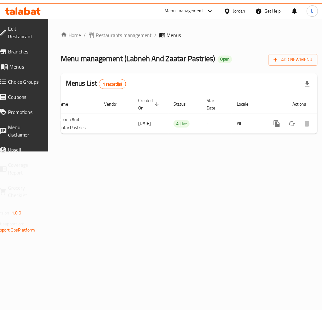
scroll to position [0, 71]
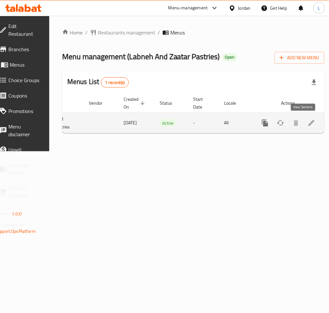
click at [307, 124] on link "enhanced table" at bounding box center [311, 122] width 15 height 15
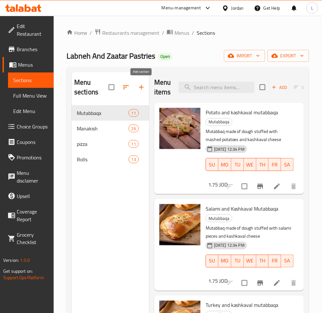
click at [141, 92] on button "button" at bounding box center [141, 86] width 15 height 15
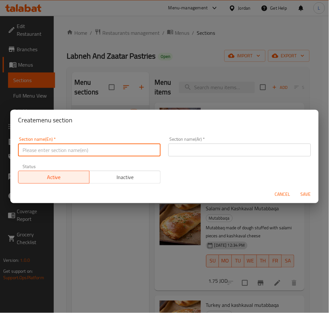
click at [116, 151] on input "text" at bounding box center [89, 149] width 142 height 13
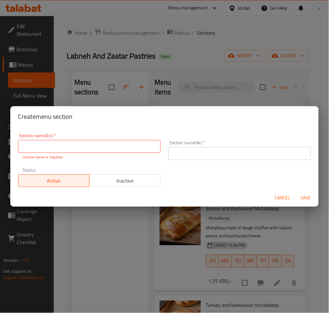
drag, startPoint x: 119, startPoint y: 148, endPoint x: 180, endPoint y: 155, distance: 62.1
click at [119, 148] on input "text" at bounding box center [89, 146] width 142 height 13
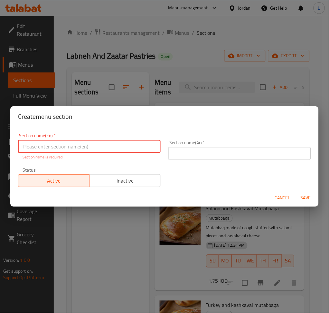
click at [85, 148] on input "text" at bounding box center [89, 146] width 142 height 13
click at [85, 148] on input "Family Offers" at bounding box center [89, 146] width 142 height 13
type input "Family Offers"
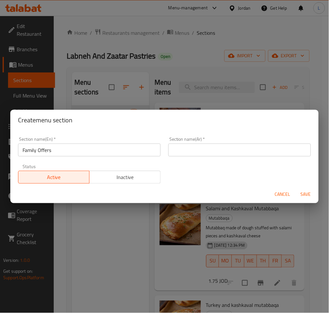
click at [196, 143] on div "Section name(Ar)   * Section name(Ar) *" at bounding box center [239, 147] width 142 height 20
click at [266, 151] on input "text" at bounding box center [239, 149] width 142 height 13
paste input "عروض عائلية"
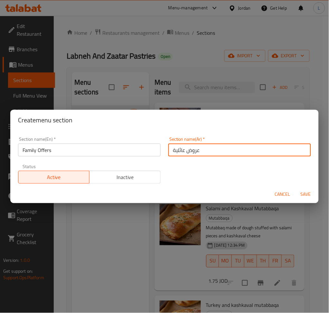
type input "عروض عائلية"
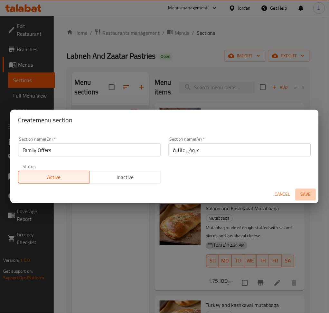
click at [301, 193] on span "Save" at bounding box center [305, 194] width 15 height 8
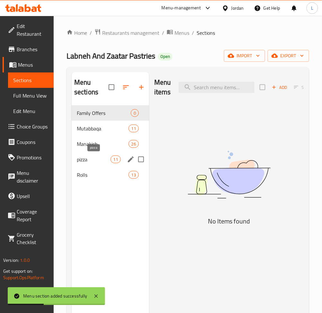
click at [94, 157] on span "pizza" at bounding box center [94, 159] width 34 height 8
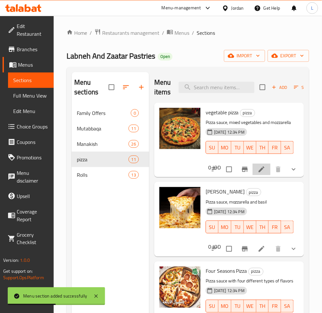
click at [254, 175] on li at bounding box center [262, 169] width 18 height 12
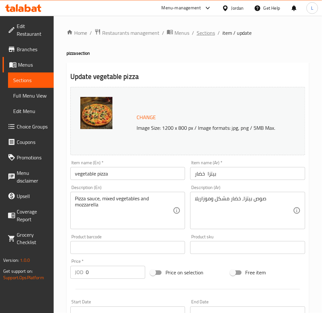
click at [205, 32] on span "Sections" at bounding box center [206, 33] width 18 height 8
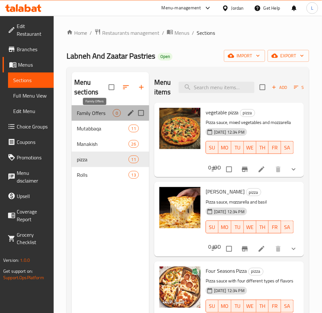
click at [96, 114] on span "Family Offers" at bounding box center [95, 113] width 36 height 8
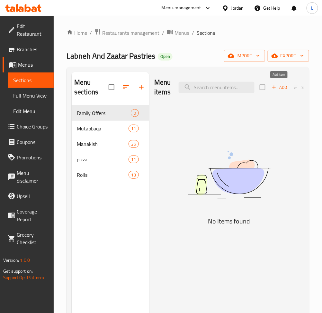
click at [278, 86] on span "Add" at bounding box center [279, 87] width 17 height 7
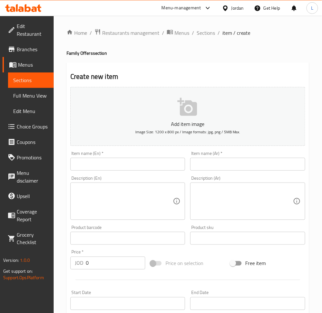
click at [223, 162] on input "text" at bounding box center [247, 164] width 115 height 13
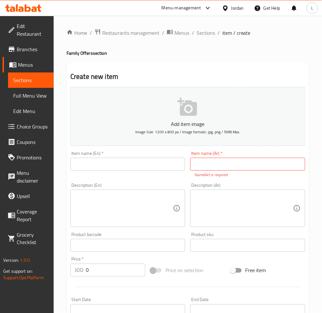
click at [272, 163] on input "text" at bounding box center [247, 164] width 115 height 13
type input "d"
type input "3"
click at [207, 169] on input "3 بيتزا وسط" at bounding box center [247, 164] width 115 height 13
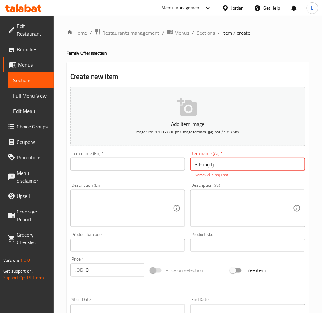
click at [207, 169] on input "3 بيتزا وسط" at bounding box center [247, 164] width 115 height 13
type input "3 بيتزا وسط"
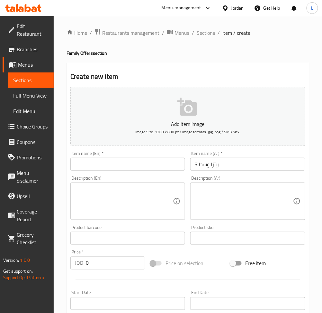
click at [132, 171] on div "Item name (En)   * Item name (En) *" at bounding box center [128, 160] width 120 height 25
click at [135, 163] on input "text" at bounding box center [127, 164] width 115 height 13
paste input "3 medium pizza"
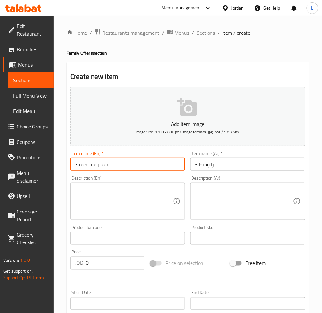
scroll to position [86, 0]
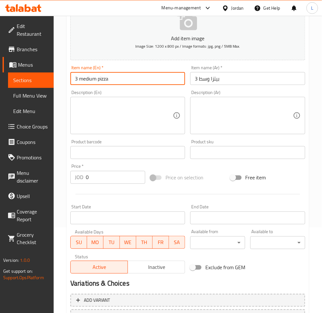
type input "3 medium pizza"
click at [109, 177] on input "0" at bounding box center [115, 177] width 59 height 13
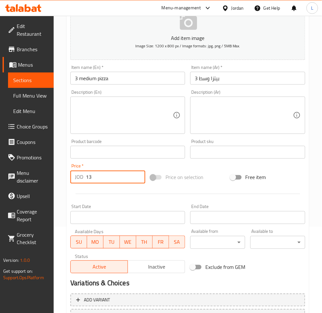
scroll to position [141, 0]
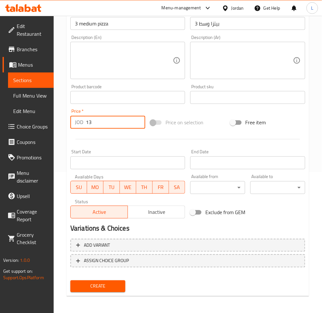
type input "13"
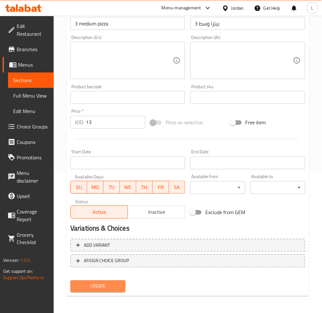
drag, startPoint x: 103, startPoint y: 288, endPoint x: 100, endPoint y: 295, distance: 7.6
click at [102, 288] on span "Create" at bounding box center [98, 286] width 45 height 8
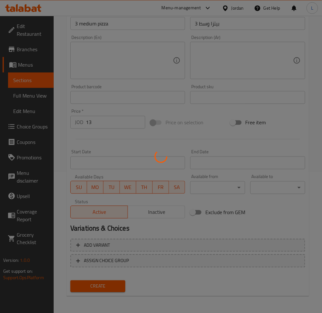
type input "0"
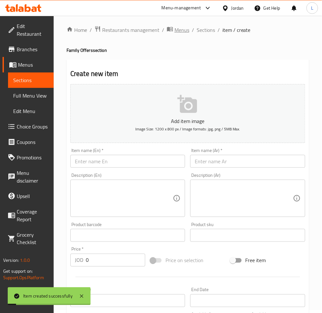
scroll to position [0, 0]
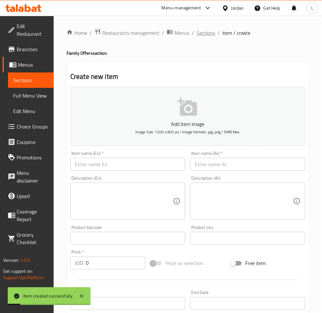
click at [202, 34] on span "Sections" at bounding box center [206, 33] width 18 height 8
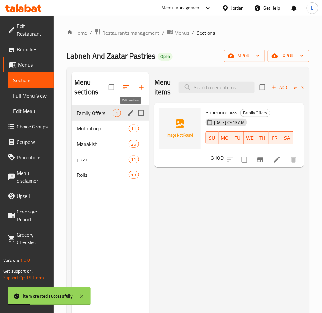
click at [127, 114] on icon "edit" at bounding box center [131, 113] width 8 height 8
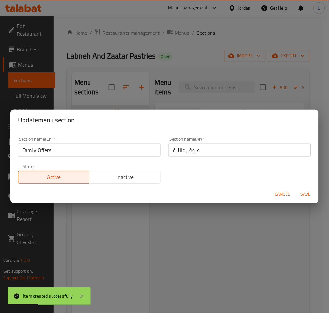
click at [109, 176] on span "Inactive" at bounding box center [125, 176] width 66 height 9
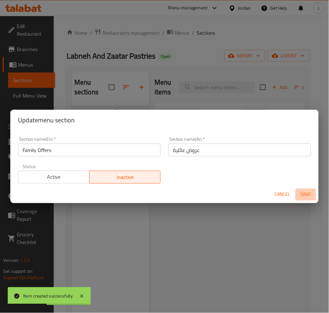
click at [296, 193] on button "Save" at bounding box center [305, 194] width 21 height 12
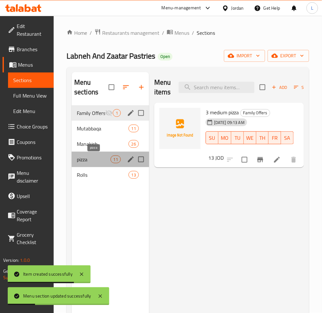
click at [84, 162] on span "pizza" at bounding box center [94, 159] width 34 height 8
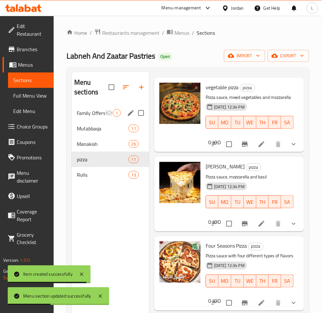
scroll to position [43, 0]
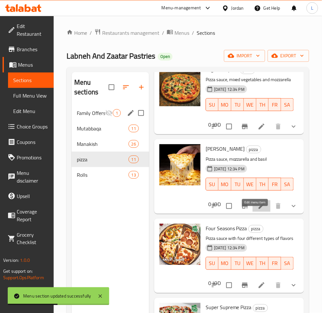
click at [258, 210] on icon at bounding box center [262, 206] width 8 height 8
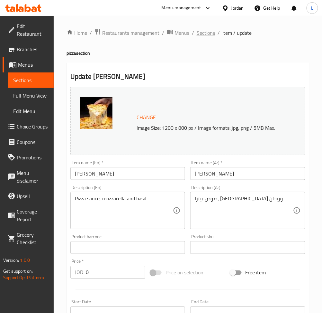
click at [207, 33] on span "Sections" at bounding box center [206, 33] width 18 height 8
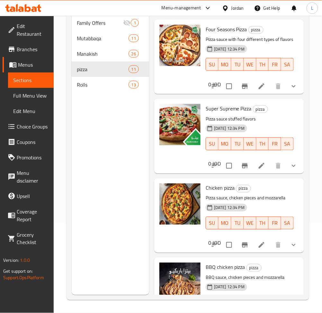
scroll to position [109, 0]
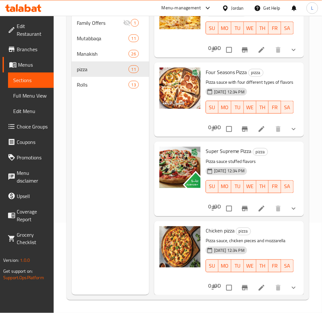
drag, startPoint x: 256, startPoint y: 154, endPoint x: 256, endPoint y: 149, distance: 4.5
click at [256, 153] on div "Menu items Add Sort Manage items vegetable pizza pizza Pizza sauce, mixed veget…" at bounding box center [226, 138] width 155 height 313
click at [256, 135] on li at bounding box center [262, 129] width 18 height 12
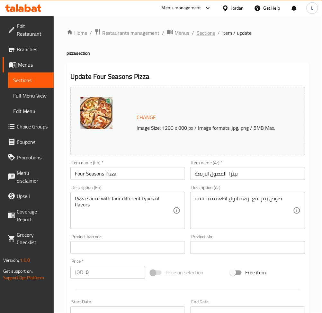
click at [203, 34] on span "Sections" at bounding box center [206, 33] width 18 height 8
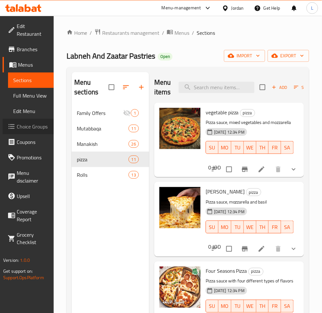
click at [34, 125] on span "Choice Groups" at bounding box center [33, 127] width 32 height 8
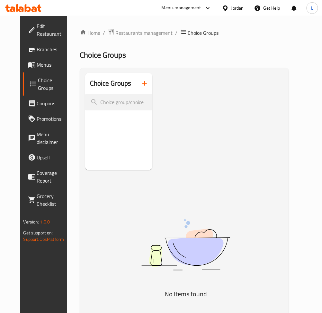
click at [37, 65] on span "Menus" at bounding box center [53, 65] width 32 height 8
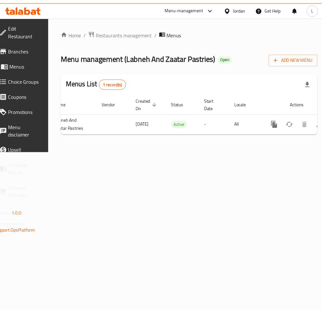
scroll to position [0, 71]
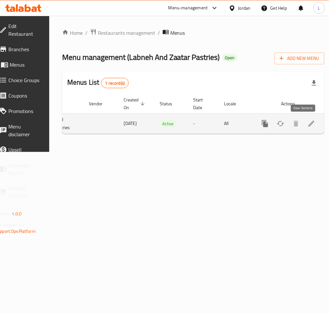
click at [307, 124] on icon "enhanced table" at bounding box center [311, 124] width 8 height 8
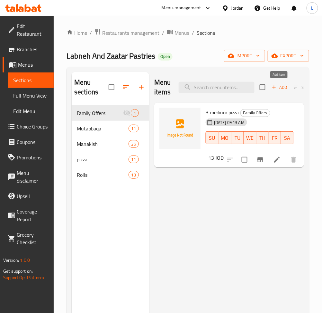
click at [275, 89] on icon "button" at bounding box center [274, 87] width 6 height 6
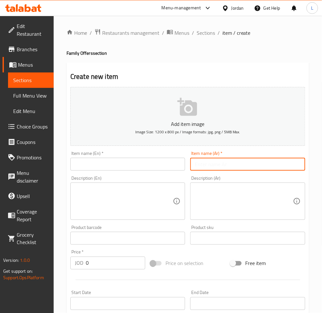
click at [213, 167] on input "text" at bounding box center [247, 164] width 115 height 13
type input "3"
click at [214, 166] on input "3 بيتزا صغير" at bounding box center [247, 164] width 115 height 13
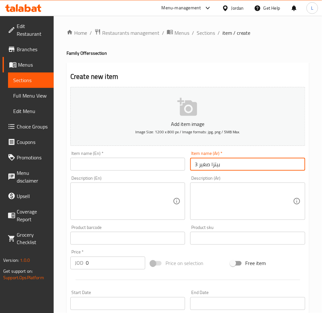
type input "3 بيتزا صغير"
click at [157, 162] on input "text" at bounding box center [127, 164] width 115 height 13
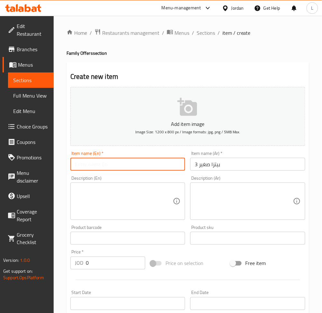
paste input "3 small pizza"
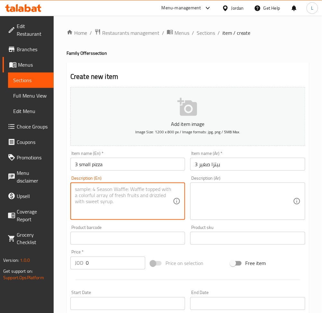
click at [110, 201] on textarea at bounding box center [124, 201] width 98 height 31
click at [81, 167] on input "3 small pizza" at bounding box center [127, 164] width 115 height 13
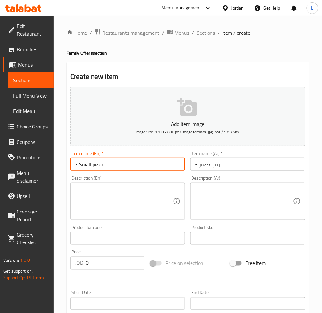
type input "3 Small pizza"
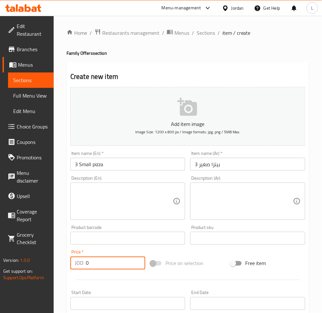
drag, startPoint x: 119, startPoint y: 259, endPoint x: 121, endPoint y: 262, distance: 3.6
click at [118, 260] on input "0" at bounding box center [115, 262] width 59 height 13
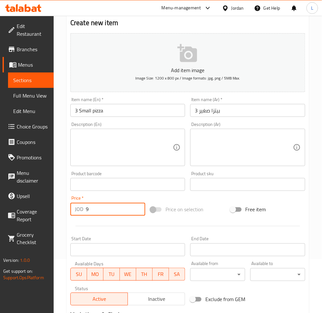
scroll to position [141, 0]
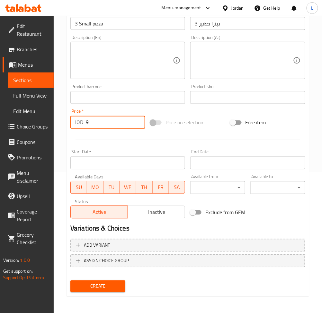
type input "9"
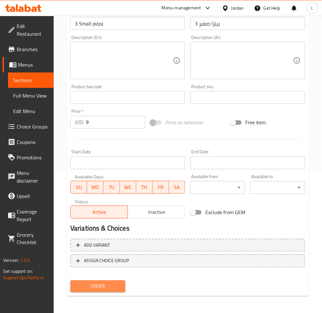
click at [105, 287] on span "Create" at bounding box center [98, 286] width 45 height 8
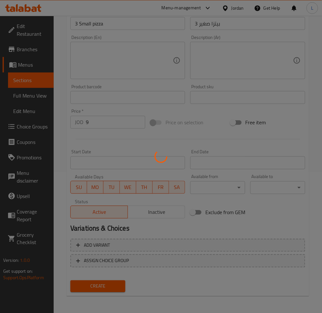
type input "0"
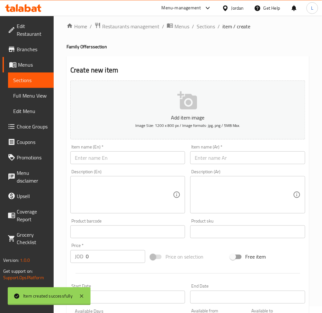
scroll to position [0, 0]
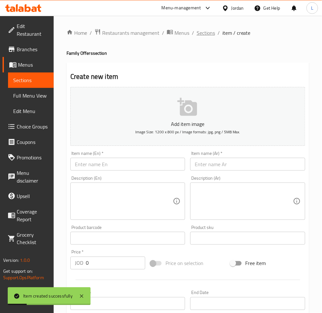
click at [209, 32] on span "Sections" at bounding box center [206, 33] width 18 height 8
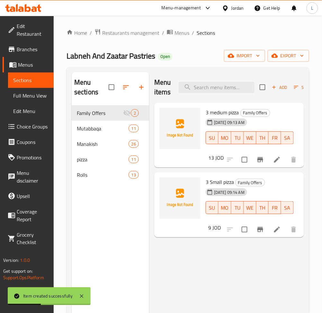
click at [276, 161] on icon at bounding box center [277, 160] width 6 height 6
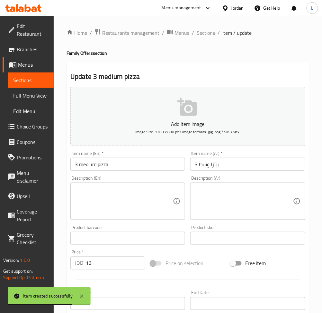
click at [83, 168] on input "3 medium pizza" at bounding box center [127, 164] width 115 height 13
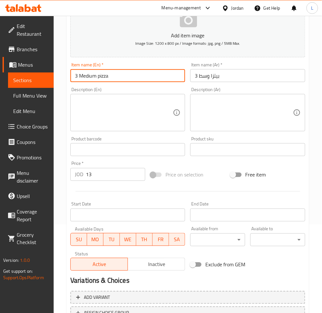
scroll to position [141, 0]
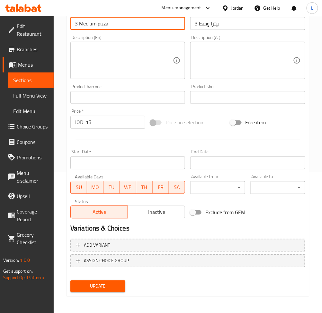
type input "3 Medium pizza"
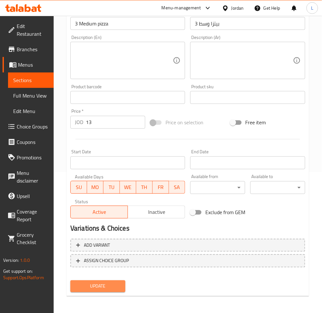
click at [89, 282] on span "Update" at bounding box center [98, 286] width 45 height 8
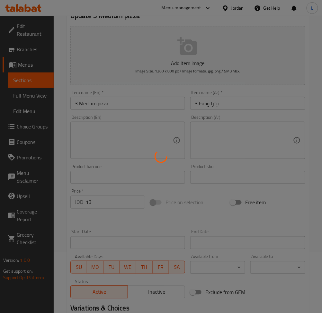
scroll to position [0, 0]
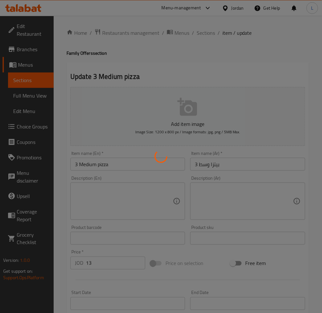
click at [209, 32] on div at bounding box center [161, 156] width 322 height 313
click at [207, 33] on div at bounding box center [161, 156] width 322 height 313
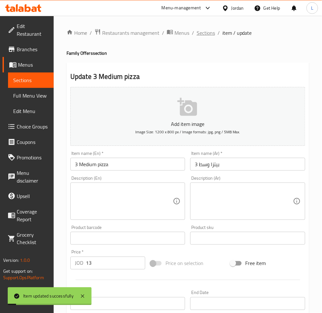
click at [207, 35] on span "Sections" at bounding box center [206, 33] width 18 height 8
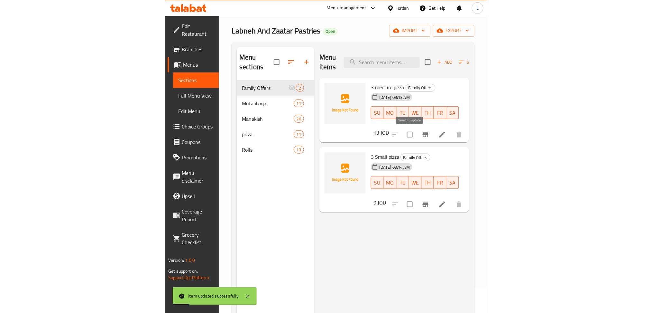
scroll to position [43, 0]
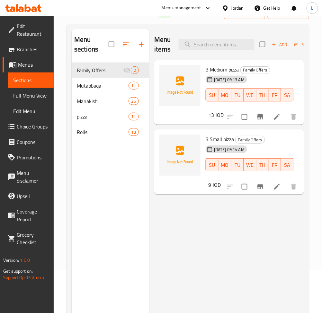
click at [263, 239] on div "Menu items Add Sort Manage items 3 Medium pizza Family Offers 10-08-2025 09:13 …" at bounding box center [226, 185] width 155 height 313
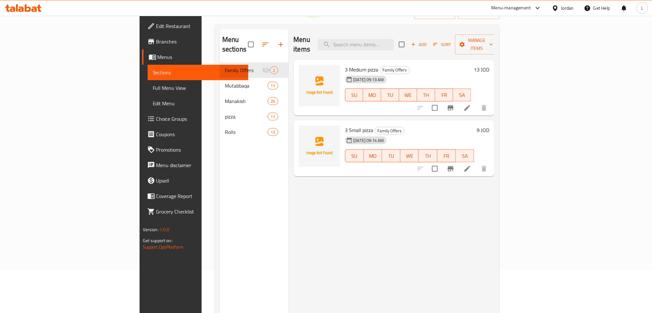
click at [328, 104] on icon at bounding box center [467, 108] width 8 height 8
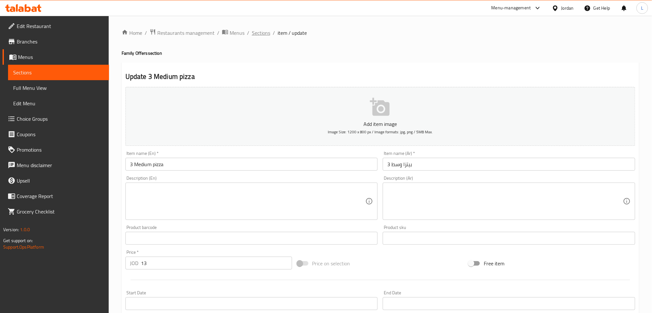
click at [263, 36] on span "Sections" at bounding box center [261, 33] width 18 height 8
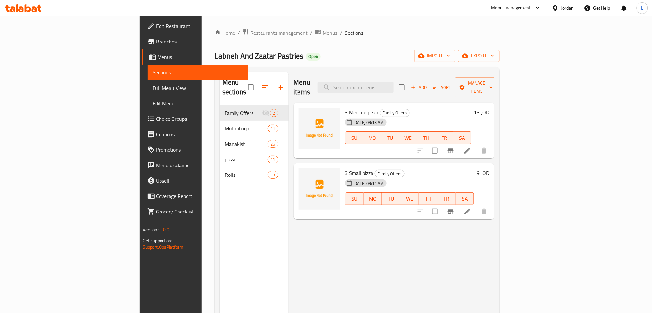
click at [156, 122] on span "Choice Groups" at bounding box center [199, 119] width 87 height 8
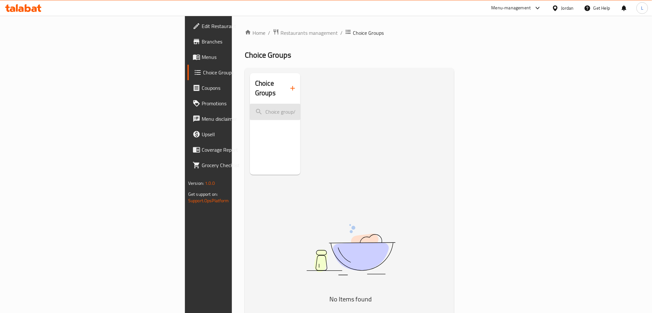
click at [250, 104] on input "search" at bounding box center [275, 112] width 50 height 16
click at [289, 84] on icon "button" at bounding box center [293, 88] width 8 height 8
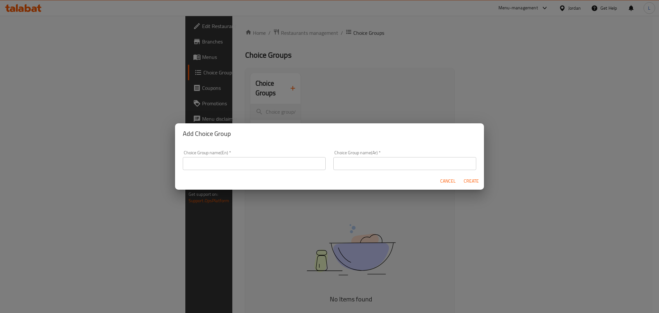
click at [246, 167] on input "text" at bounding box center [254, 163] width 143 height 13
click at [238, 166] on input "Your Choice Of Pizza" at bounding box center [254, 163] width 143 height 13
type input "Your Choice Of Pizza"
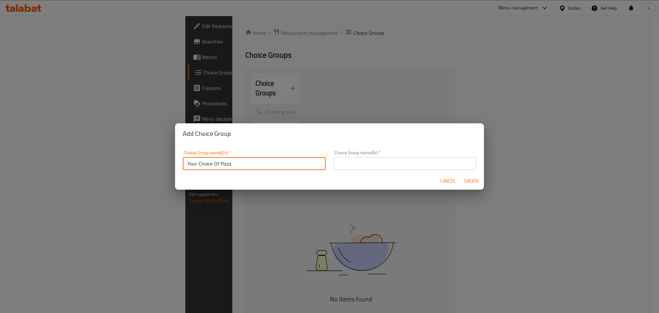
click at [328, 167] on input "text" at bounding box center [404, 163] width 143 height 13
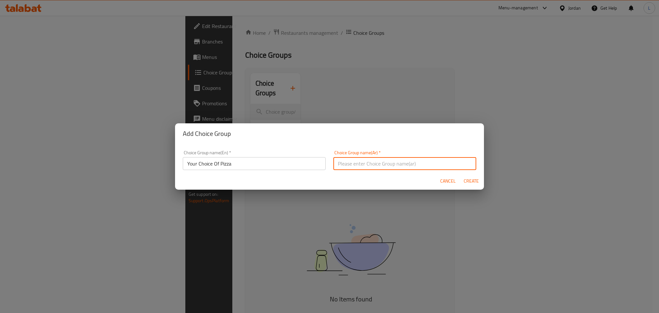
paste input "اختيارك من البيتزا"
type input "اختيارك من البيتزا"
click at [328, 181] on span "Create" at bounding box center [470, 181] width 15 height 8
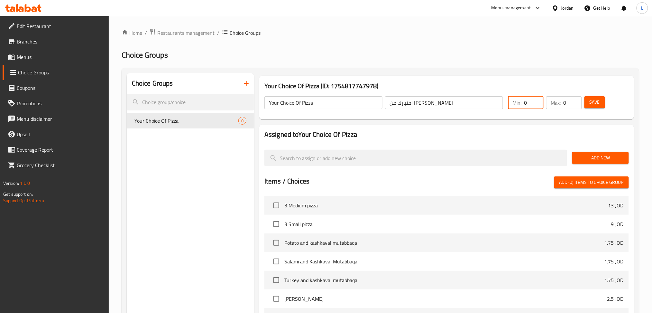
click at [328, 104] on input "0" at bounding box center [533, 102] width 19 height 13
type input "1"
click at [328, 104] on input "0" at bounding box center [572, 102] width 18 height 13
type input "3"
click at [328, 102] on input "3" at bounding box center [572, 102] width 18 height 13
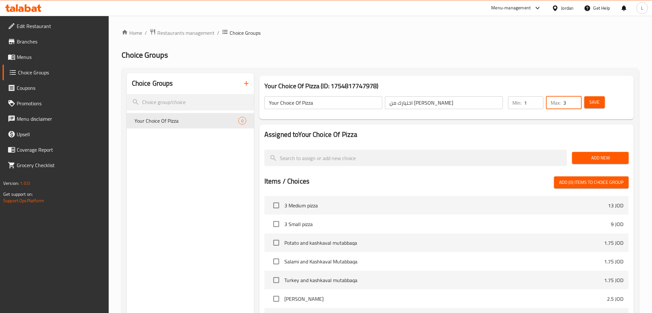
click at [328, 102] on input "3" at bounding box center [572, 102] width 18 height 13
type input "1"
click at [328, 159] on span "Add New" at bounding box center [600, 158] width 46 height 8
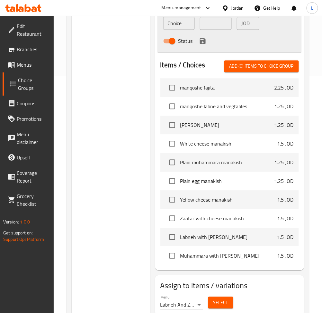
scroll to position [260, 0]
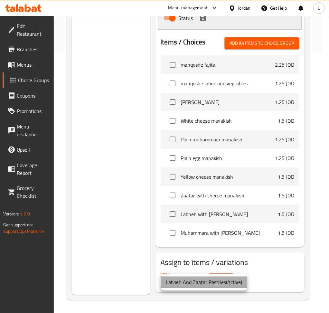
click at [182, 282] on li "Labneh And Zaatar Pastries ( Active )" at bounding box center [203, 282] width 87 height 12
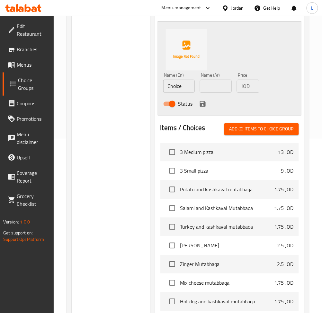
scroll to position [3, 0]
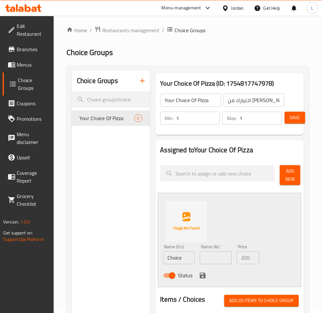
click at [181, 258] on input "Choice" at bounding box center [179, 257] width 32 height 13
paste input "vegetable pizza"
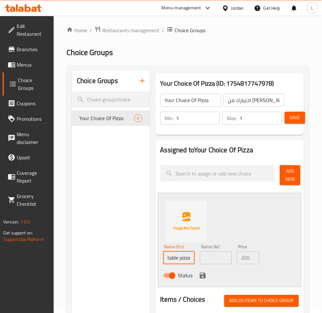
type input "vegetable pizza"
click at [228, 260] on input "text" at bounding box center [216, 257] width 32 height 13
paste input "بيتزا خضار"
type input "بيتزا خضار"
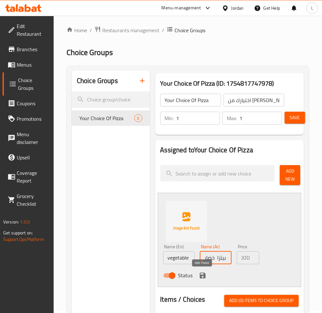
click at [203, 277] on icon "save" at bounding box center [203, 275] width 8 height 8
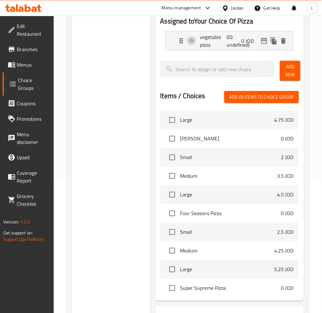
scroll to position [772, 0]
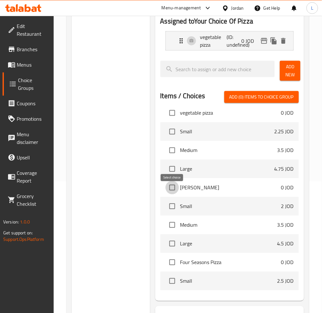
click at [173, 194] on input "checkbox" at bounding box center [173, 188] width 14 height 14
checkbox input "true"
click at [171, 232] on input "checkbox" at bounding box center [173, 225] width 14 height 14
click at [168, 232] on input "checkbox" at bounding box center [173, 225] width 14 height 14
checkbox input "false"
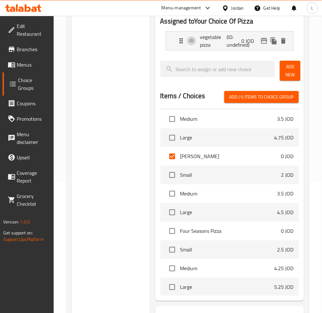
scroll to position [857, 0]
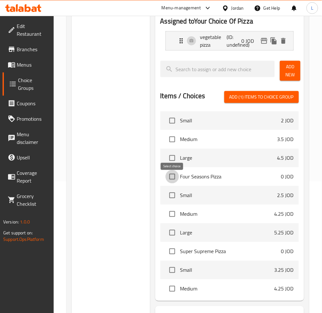
click at [170, 182] on input "checkbox" at bounding box center [173, 177] width 14 height 14
checkbox input "true"
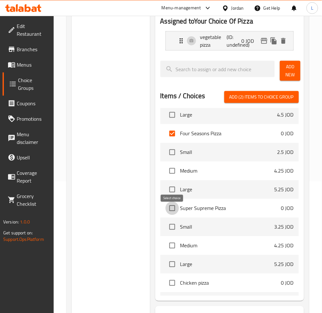
click at [173, 215] on input "checkbox" at bounding box center [173, 208] width 14 height 14
checkbox input "true"
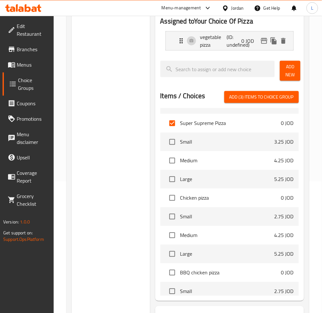
scroll to position [986, 0]
click at [173, 203] on input "checkbox" at bounding box center [173, 197] width 14 height 14
checkbox input "true"
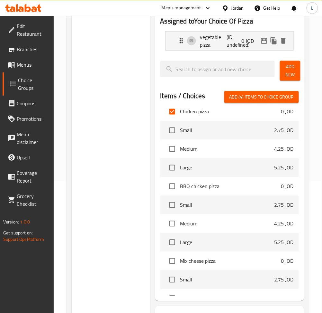
scroll to position [1072, 0]
click at [176, 192] on input "checkbox" at bounding box center [173, 186] width 14 height 14
checkbox input "true"
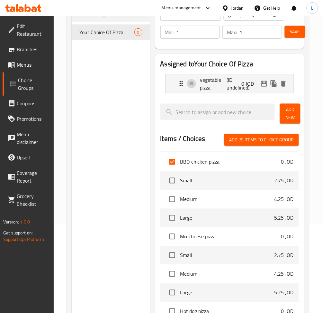
scroll to position [1158, 0]
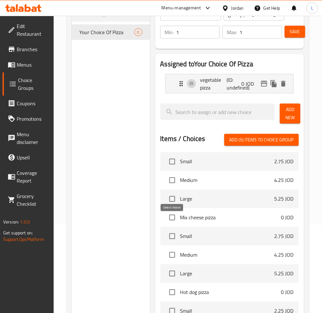
click at [171, 223] on input "checkbox" at bounding box center [173, 218] width 14 height 14
checkbox input "true"
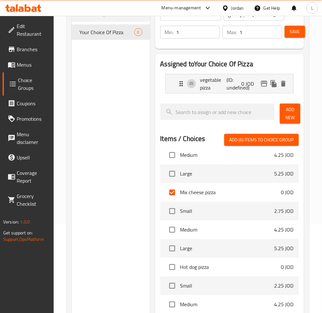
scroll to position [1200, 0]
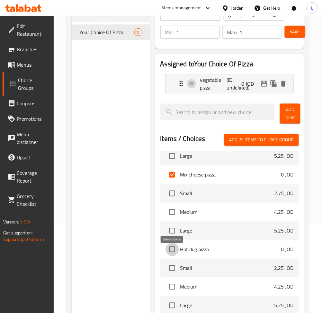
click at [171, 254] on input "checkbox" at bounding box center [173, 249] width 14 height 14
checkbox input "true"
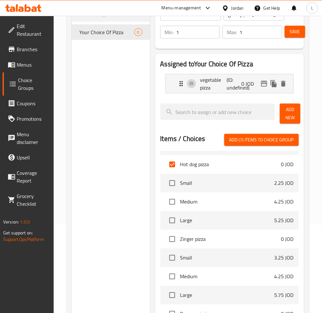
scroll to position [1286, 0]
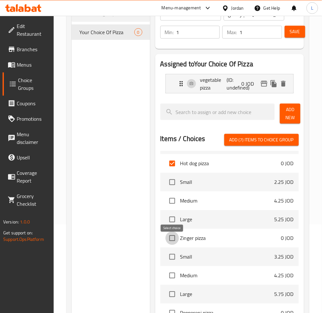
click at [174, 244] on input "checkbox" at bounding box center [173, 238] width 14 height 14
checkbox input "true"
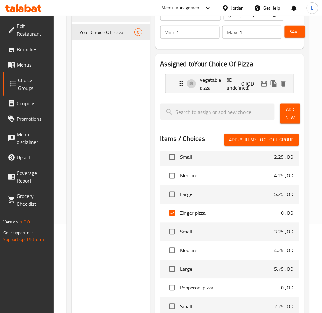
scroll to position [1372, 0]
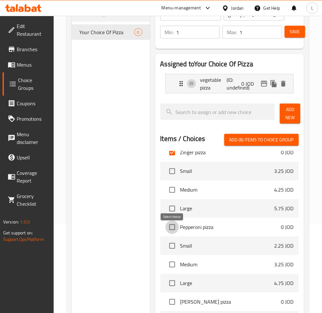
click at [172, 234] on input "checkbox" at bounding box center [173, 227] width 14 height 14
checkbox input "true"
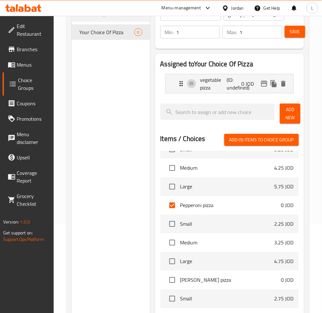
scroll to position [1415, 0]
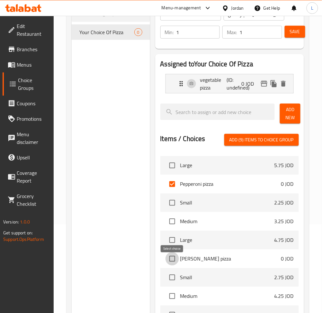
click at [172, 261] on input "checkbox" at bounding box center [173, 259] width 14 height 14
checkbox input "true"
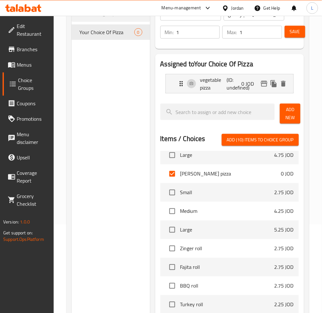
scroll to position [1500, 0]
click at [172, 254] on input "checkbox" at bounding box center [173, 248] width 14 height 14
click at [171, 252] on input "checkbox" at bounding box center [173, 248] width 14 height 14
checkbox input "false"
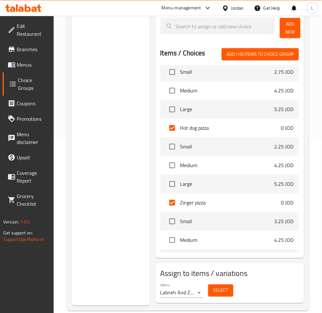
scroll to position [1221, 0]
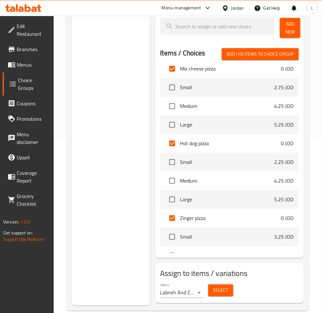
click at [263, 54] on span "Add (10) items to choice group" at bounding box center [260, 54] width 67 height 8
checkbox input "false"
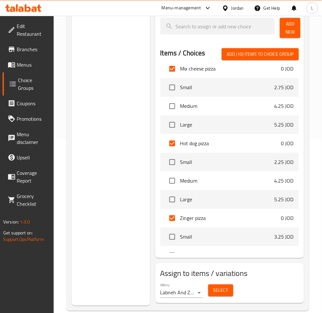
checkbox input "false"
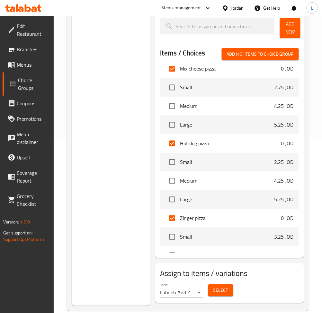
checkbox input "false"
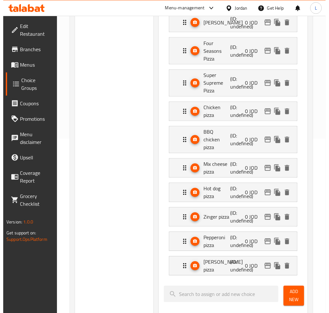
scroll to position [45, 0]
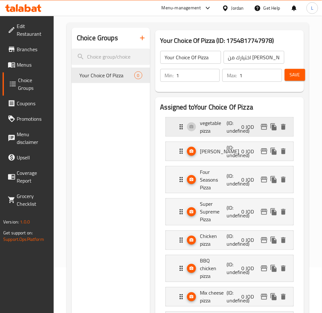
click at [231, 129] on p "(ID: undefined)" at bounding box center [236, 126] width 18 height 15
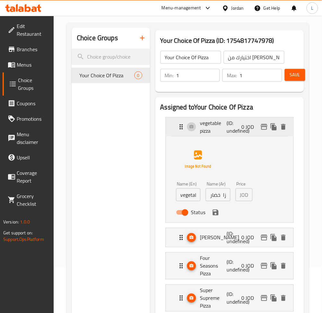
click at [233, 131] on p "(ID: undefined)" at bounding box center [236, 126] width 18 height 15
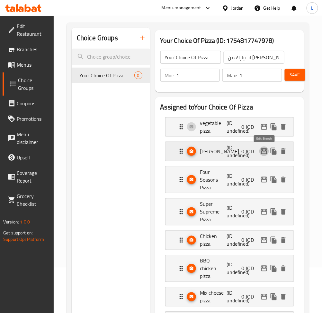
click at [266, 153] on icon "edit" at bounding box center [264, 151] width 8 height 8
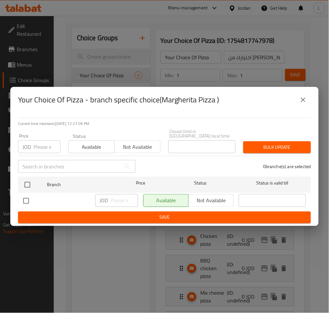
click at [305, 103] on icon "close" at bounding box center [303, 100] width 8 height 8
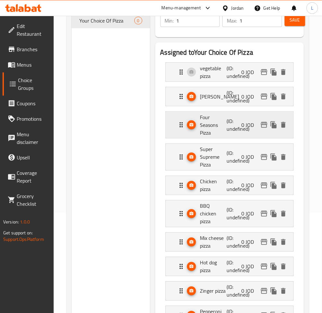
scroll to position [83, 0]
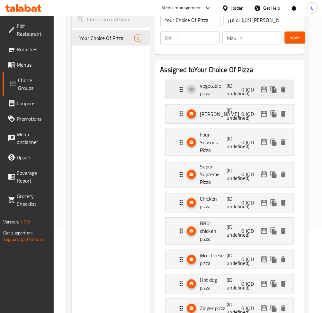
click at [193, 89] on div "vegetable pizza (ID: undefined) 0 JOD" at bounding box center [231, 89] width 108 height 19
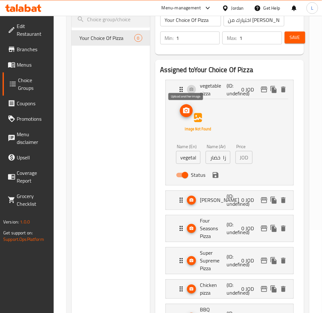
click at [184, 114] on icon "upload picture" at bounding box center [187, 111] width 8 height 8
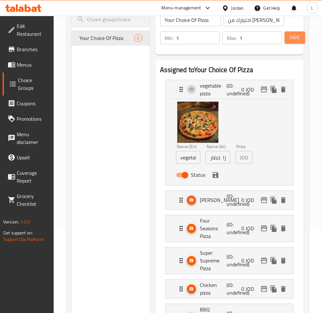
click at [290, 39] on span "Save" at bounding box center [295, 37] width 10 height 8
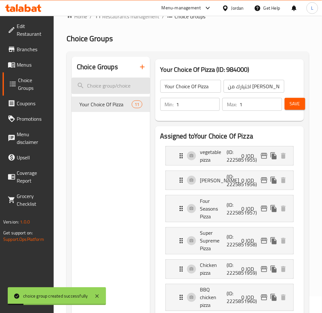
scroll to position [0, 0]
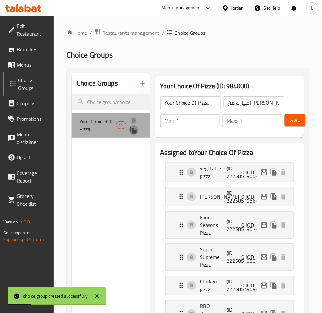
click at [134, 131] on icon "duplicate" at bounding box center [134, 129] width 6 height 7
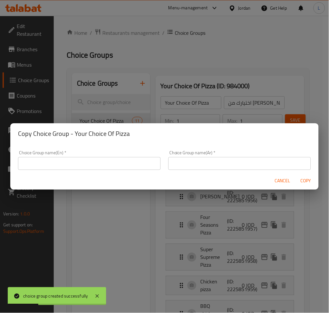
click at [137, 166] on input "text" at bounding box center [89, 163] width 142 height 13
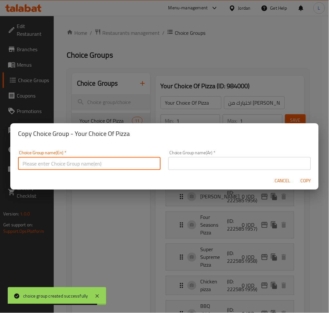
click at [280, 180] on span "Cancel" at bounding box center [282, 181] width 15 height 8
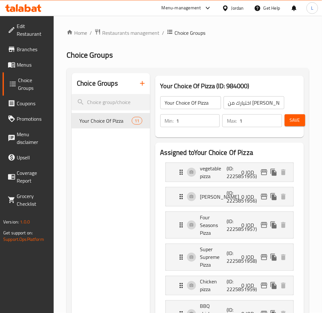
click at [198, 103] on input "Your Choice Of Pizza" at bounding box center [190, 102] width 61 height 13
click at [187, 101] on input "Your Choice Of first Pizza" at bounding box center [190, 102] width 61 height 13
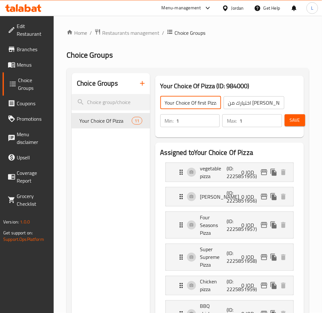
type input "Your Choice Of first Pizza"
click at [237, 103] on input "اختيارك من البيتزا" at bounding box center [254, 102] width 61 height 13
paste input "لبيتزا الأولى"
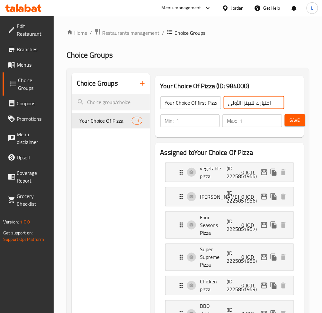
type input "اختيارك للبيتزا الأولى"
click at [296, 123] on span "Save" at bounding box center [295, 120] width 10 height 8
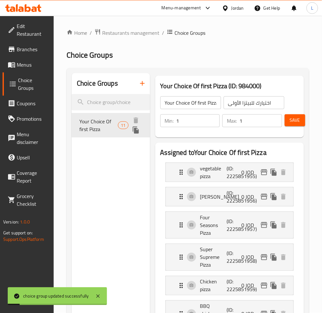
click at [138, 130] on icon "duplicate" at bounding box center [136, 129] width 6 height 7
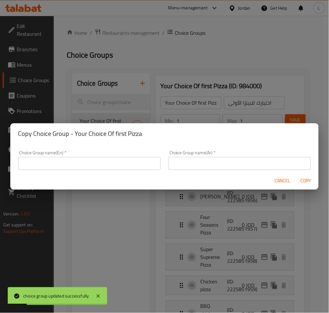
click at [101, 157] on input "text" at bounding box center [89, 163] width 142 height 13
paste input "Your Choice Of first Pizza"
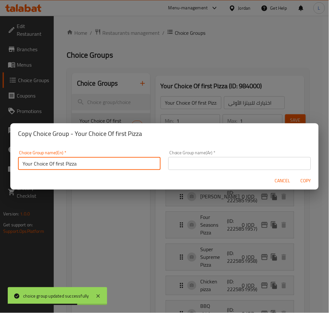
click at [63, 164] on input "Your Choice Of first Pizza" at bounding box center [89, 163] width 142 height 13
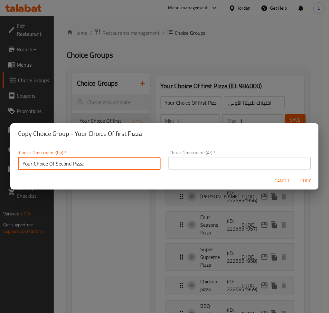
click at [70, 165] on input "Your Choice Of Second Pizza" at bounding box center [89, 163] width 142 height 13
click at [71, 165] on input "Your Choice Of Second Pizza" at bounding box center [89, 163] width 142 height 13
click at [70, 165] on input "Your Choice Of Second Pizza" at bounding box center [89, 163] width 142 height 13
type input "Your Choice Of Second Pizza"
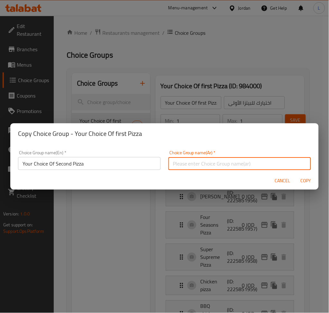
drag, startPoint x: 208, startPoint y: 162, endPoint x: 240, endPoint y: 170, distance: 33.0
click at [208, 162] on input "text" at bounding box center [239, 163] width 142 height 13
paste input "اختيارك للبيتزا الثانية"
type input "اختيارك للبيتزا الثانية"
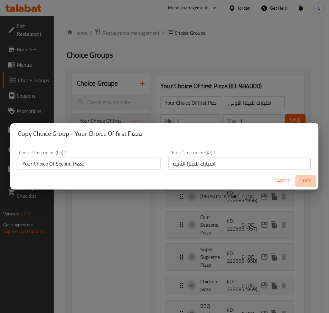
click at [307, 184] on span "Copy" at bounding box center [305, 181] width 15 height 8
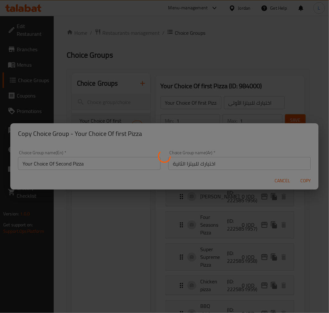
type input "Your Choice Of Second Pizza"
type input "اختيارك للبيتزا الثانية"
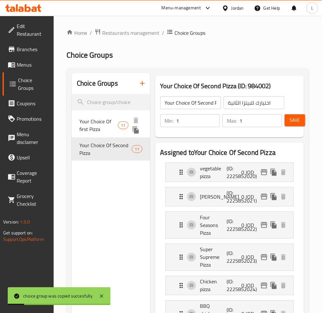
click at [136, 130] on icon "duplicate" at bounding box center [136, 129] width 6 height 7
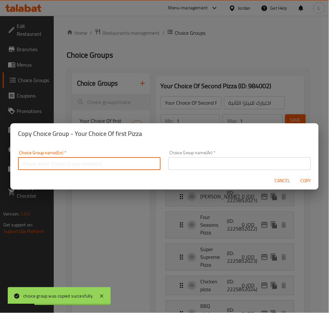
click at [87, 164] on input "text" at bounding box center [89, 163] width 142 height 13
click at [200, 102] on div "Copy Choice Group - Your Choice Of first Pizza Choice Group name(En)   * Choice…" at bounding box center [164, 156] width 329 height 313
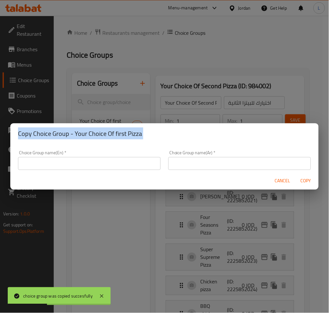
click at [200, 102] on div "Copy Choice Group - Your Choice Of first Pizza Choice Group name(En)   * Choice…" at bounding box center [164, 156] width 329 height 313
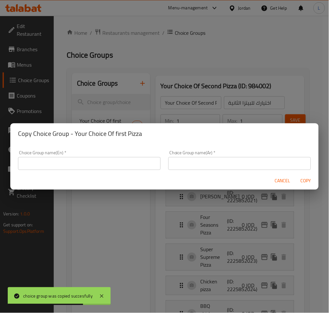
click at [88, 171] on div "Choice Group name(En)   * Choice Group name(En) *" at bounding box center [89, 159] width 150 height 27
click at [90, 165] on input "text" at bounding box center [89, 163] width 142 height 13
paste input "Your Choice Of Second Pizza"
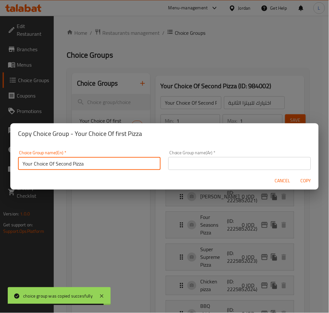
click at [70, 164] on input "Your Choice Of Second Pizza" at bounding box center [89, 163] width 142 height 13
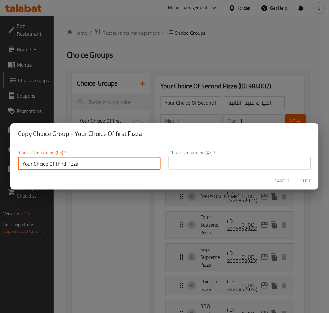
click at [60, 162] on input "Your Choice Of third Pizza" at bounding box center [89, 163] width 142 height 13
type input "Your Choice Of third Pizza"
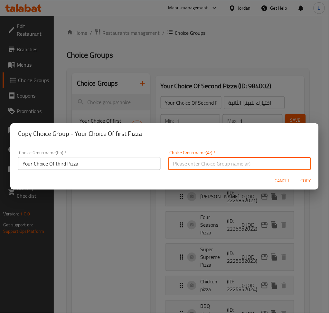
click at [227, 159] on input "text" at bounding box center [239, 163] width 142 height 13
paste input "اختيارك للبيتزا الثالثة"
type input "اختيارك للبيتزا الثالثة"
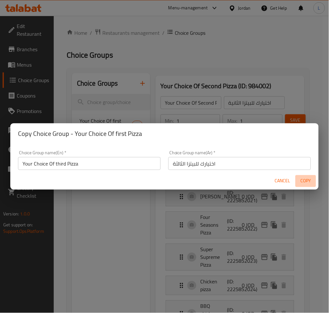
click at [307, 182] on span "Copy" at bounding box center [305, 181] width 15 height 8
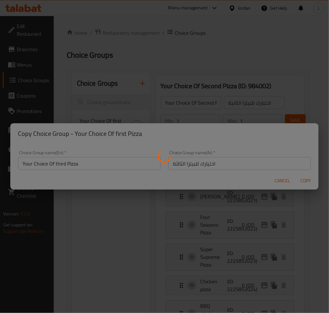
type input "Your Choice Of third Pizza"
type input "اختيارك للبيتزا الثالثة"
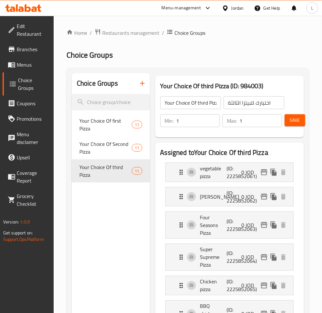
click at [19, 61] on span "Menus" at bounding box center [33, 65] width 32 height 8
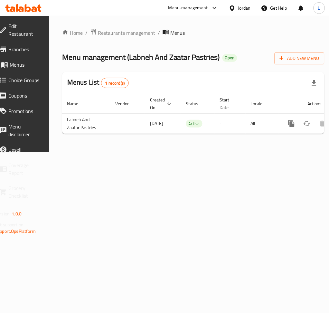
scroll to position [0, 71]
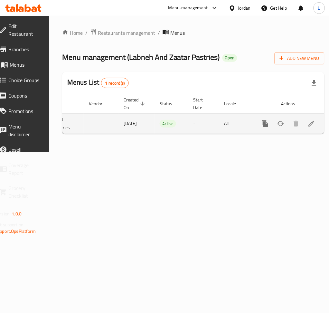
click at [307, 125] on icon "enhanced table" at bounding box center [311, 124] width 8 height 8
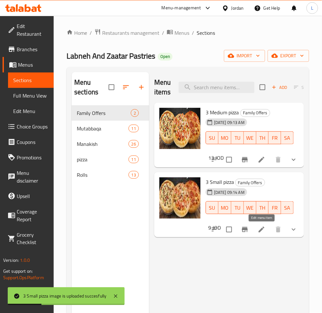
click at [262, 231] on icon at bounding box center [262, 229] width 8 height 8
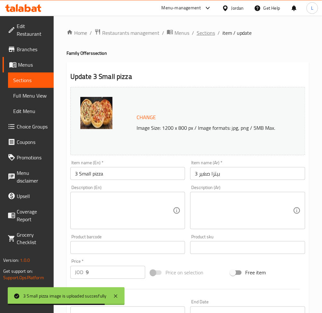
click at [202, 33] on span "Sections" at bounding box center [206, 33] width 18 height 8
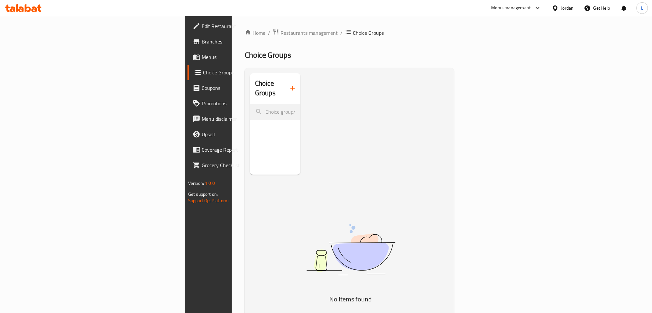
click at [202, 59] on span "Menus" at bounding box center [245, 57] width 87 height 8
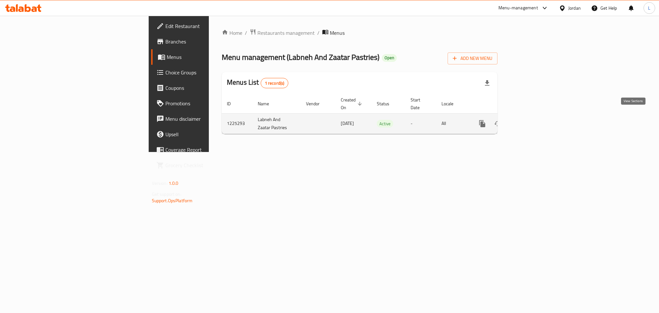
click at [532, 120] on icon "enhanced table" at bounding box center [528, 124] width 8 height 8
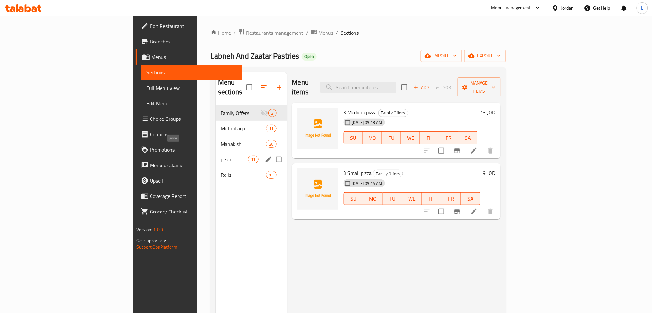
drag, startPoint x: 144, startPoint y: 148, endPoint x: 146, endPoint y: 152, distance: 4.0
click at [221, 155] on span "pizza" at bounding box center [234, 159] width 27 height 8
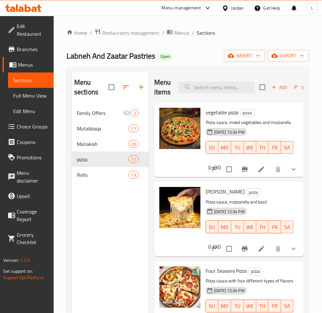
scroll to position [43, 0]
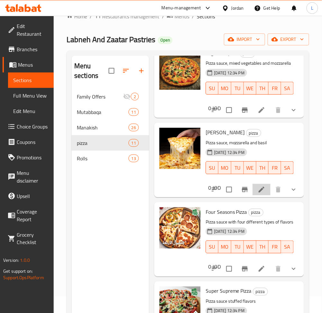
drag, startPoint x: 255, startPoint y: 193, endPoint x: 256, endPoint y: 199, distance: 6.5
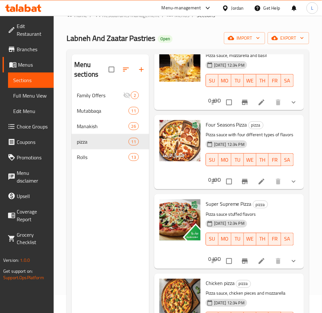
scroll to position [171, 0]
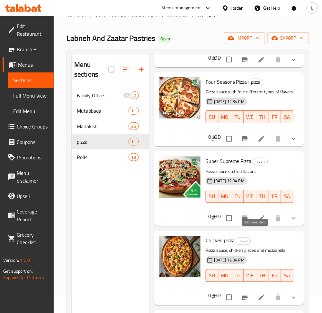
drag, startPoint x: 254, startPoint y: 237, endPoint x: 265, endPoint y: 259, distance: 25.0
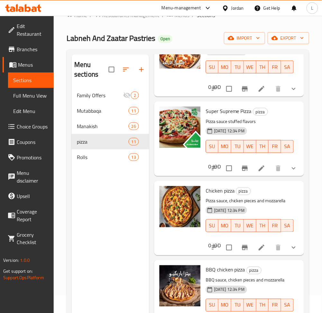
scroll to position [257, 0]
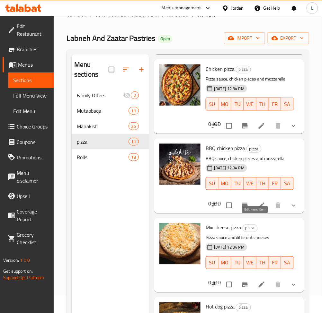
drag, startPoint x: 258, startPoint y: 220, endPoint x: 259, endPoint y: 227, distance: 6.9
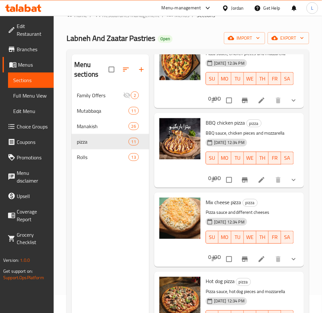
scroll to position [386, 0]
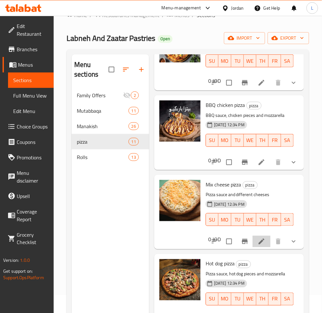
drag, startPoint x: 256, startPoint y: 257, endPoint x: 258, endPoint y: 266, distance: 9.9
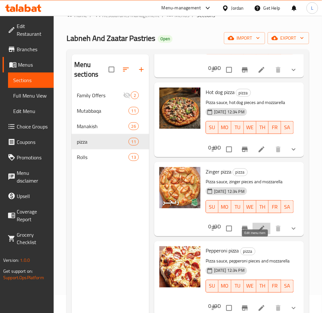
drag, startPoint x: 253, startPoint y: 241, endPoint x: 262, endPoint y: 266, distance: 26.8
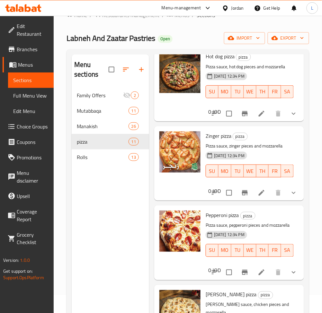
scroll to position [623, 0]
drag, startPoint x: 256, startPoint y: 266, endPoint x: 262, endPoint y: 283, distance: 18.1
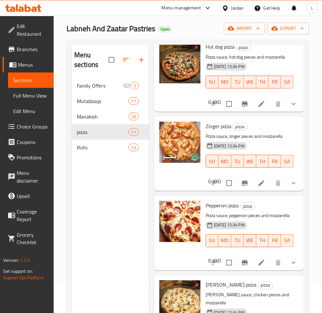
scroll to position [90, 0]
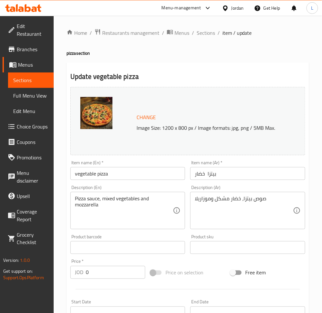
click at [114, 175] on input "vegetable pizza" at bounding box center [127, 173] width 115 height 13
click at [200, 178] on input "بيتزا خضار" at bounding box center [247, 173] width 115 height 13
click at [200, 177] on input "بيتزا خضار" at bounding box center [247, 173] width 115 height 13
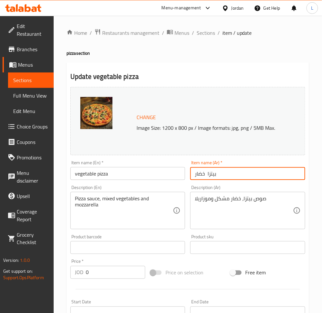
click at [199, 174] on input "بيتزا خضار" at bounding box center [247, 173] width 115 height 13
click at [247, 174] on input "بيتزا خضار" at bounding box center [247, 173] width 115 height 13
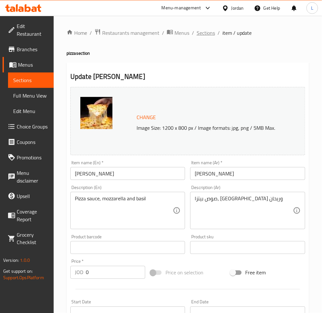
click at [205, 31] on span "Sections" at bounding box center [206, 33] width 18 height 8
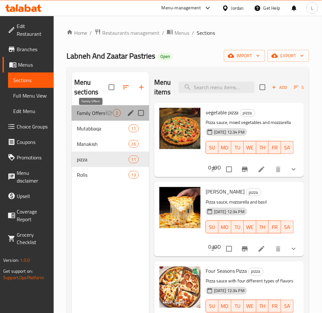
drag, startPoint x: 92, startPoint y: 115, endPoint x: 99, endPoint y: 123, distance: 9.8
click at [91, 114] on span "Family Offers" at bounding box center [91, 113] width 28 height 8
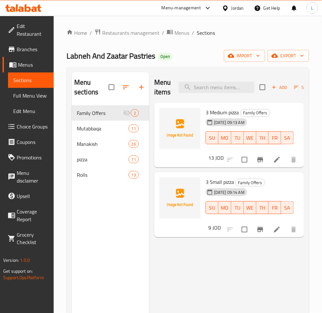
click at [272, 166] on div at bounding box center [262, 159] width 79 height 15
click at [273, 159] on li at bounding box center [277, 160] width 18 height 12
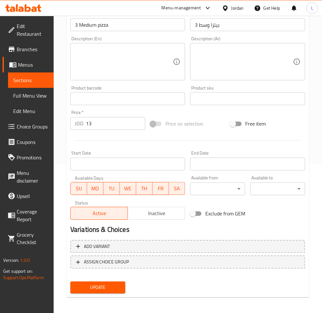
scroll to position [150, 0]
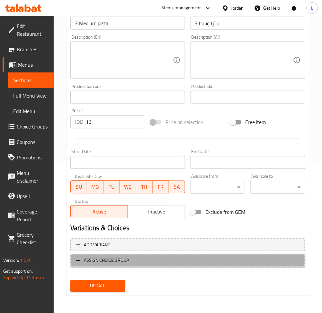
click at [125, 262] on span "ASSIGN CHOICE GROUP" at bounding box center [106, 260] width 45 height 8
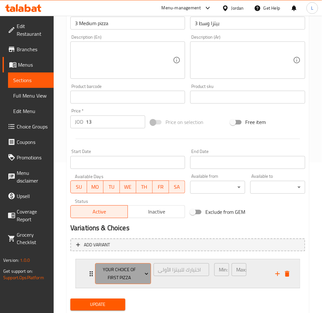
click at [114, 275] on span "Your Choice Of first Pizza" at bounding box center [122, 274] width 51 height 16
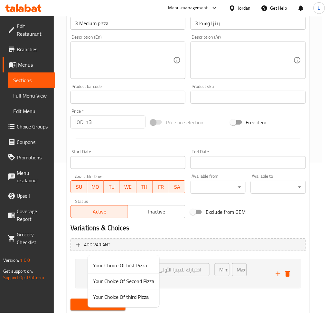
click at [231, 295] on div at bounding box center [164, 156] width 329 height 313
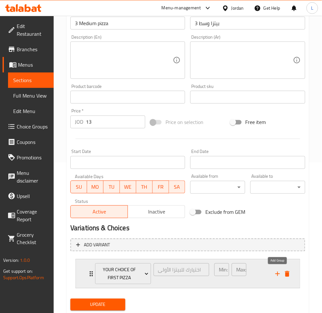
click at [276, 272] on icon "add" at bounding box center [278, 274] width 8 height 8
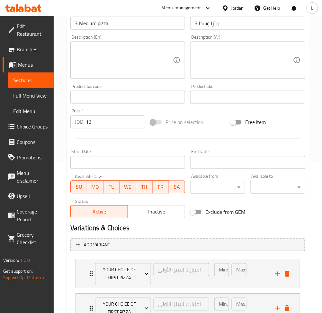
scroll to position [204, 0]
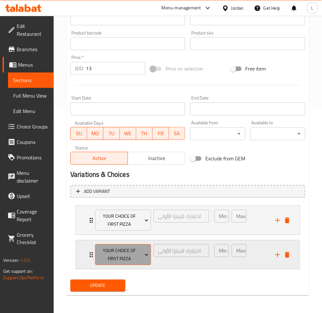
click at [121, 255] on span "Your Choice Of first Pizza" at bounding box center [122, 255] width 51 height 16
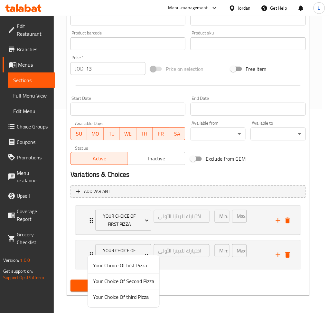
drag, startPoint x: 138, startPoint y: 282, endPoint x: 146, endPoint y: 281, distance: 8.5
click at [138, 283] on span "Your Choice Of Second Pizza" at bounding box center [123, 281] width 61 height 8
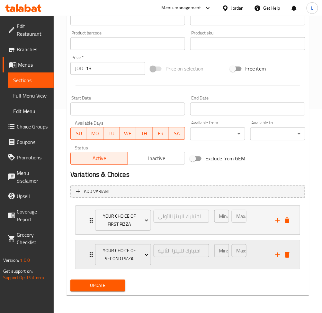
drag, startPoint x: 278, startPoint y: 252, endPoint x: 232, endPoint y: 252, distance: 46.9
click at [277, 254] on icon "add" at bounding box center [278, 255] width 8 height 8
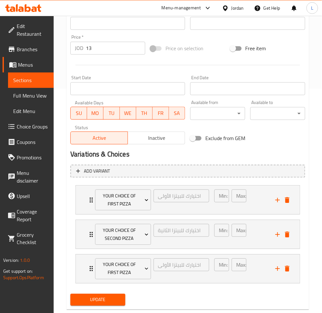
scroll to position [238, 0]
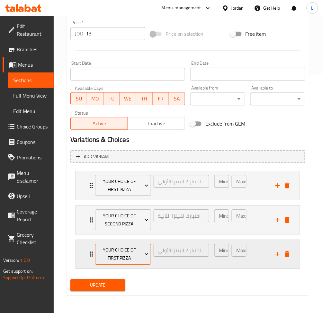
click at [114, 254] on span "Your Choice Of first Pizza" at bounding box center [122, 254] width 51 height 16
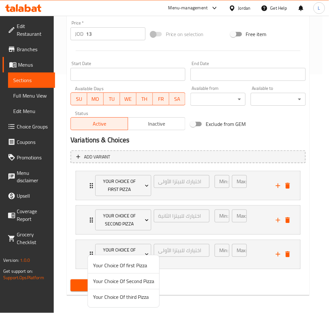
click at [137, 298] on span "Your Choice Of third Pizza" at bounding box center [123, 297] width 61 height 8
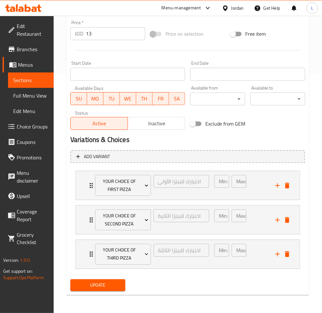
click at [104, 289] on button "Update" at bounding box center [97, 285] width 55 height 12
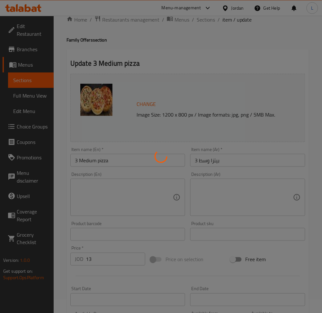
scroll to position [0, 0]
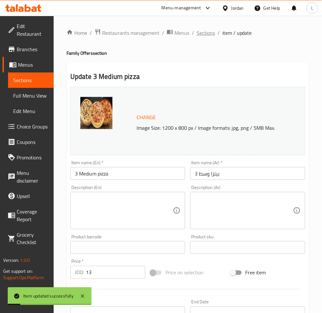
click at [200, 36] on span "Sections" at bounding box center [206, 33] width 18 height 8
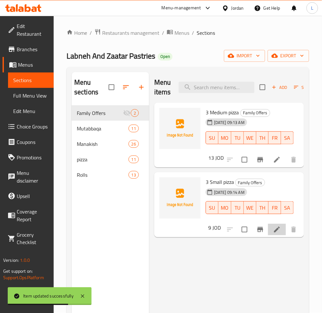
click at [283, 232] on li at bounding box center [277, 229] width 18 height 12
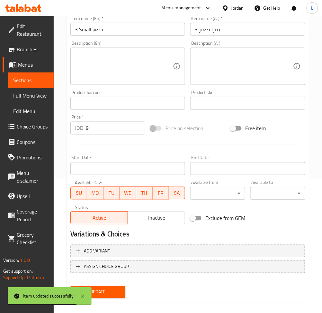
scroll to position [141, 0]
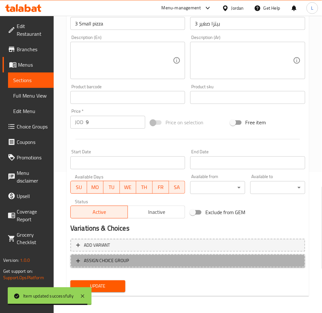
click at [150, 259] on span "ASSIGN CHOICE GROUP" at bounding box center [187, 261] width 223 height 8
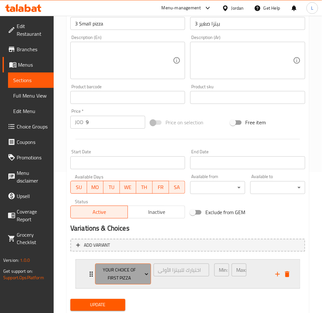
click at [132, 269] on span "Your Choice Of first Pizza" at bounding box center [122, 274] width 51 height 16
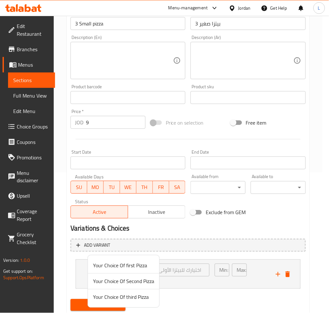
click at [214, 288] on div at bounding box center [164, 156] width 329 height 313
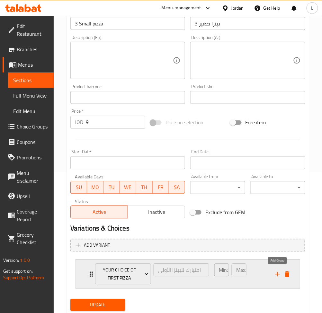
click at [276, 274] on icon "add" at bounding box center [278, 274] width 8 height 8
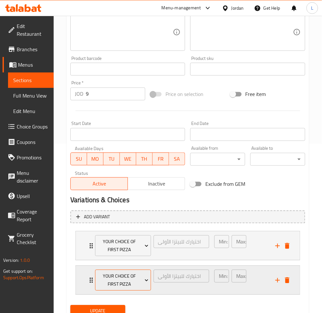
scroll to position [194, 0]
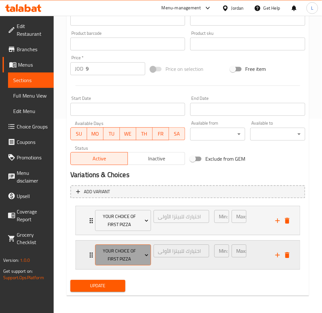
click at [119, 257] on span "Your Choice Of first Pizza" at bounding box center [122, 255] width 51 height 16
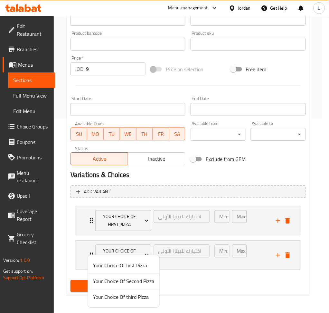
click at [129, 283] on span "Your Choice Of Second Pizza" at bounding box center [123, 281] width 61 height 8
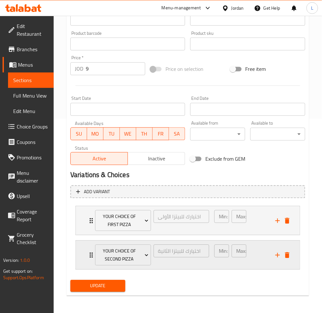
click at [280, 254] on icon "add" at bounding box center [278, 255] width 5 height 5
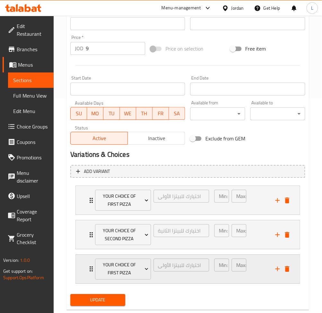
scroll to position [229, 0]
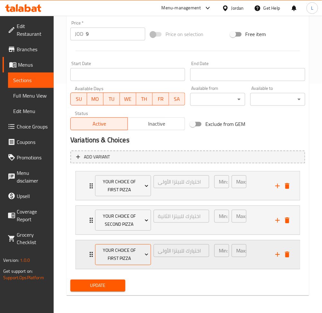
click at [130, 256] on span "Your Choice Of first Pizza" at bounding box center [122, 254] width 51 height 16
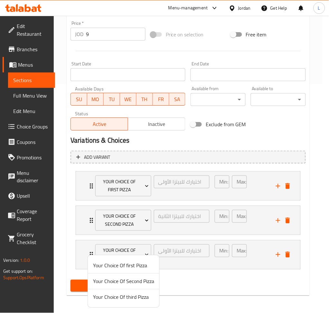
click at [133, 296] on span "Your Choice Of third Pizza" at bounding box center [123, 297] width 61 height 8
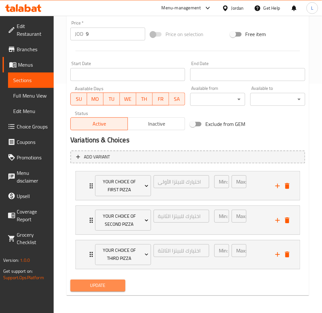
click at [106, 288] on span "Update" at bounding box center [98, 285] width 45 height 8
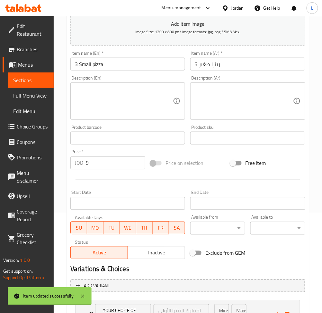
scroll to position [0, 0]
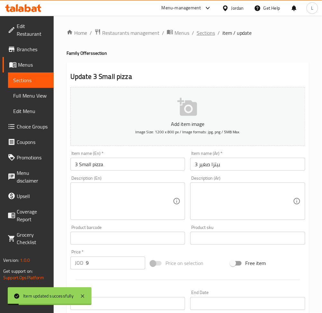
click at [201, 32] on span "Sections" at bounding box center [206, 33] width 18 height 8
